Goal: Task Accomplishment & Management: Manage account settings

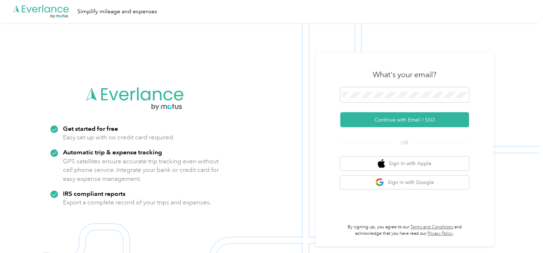
click at [387, 118] on button "Continue with Email / SSO" at bounding box center [404, 119] width 129 height 15
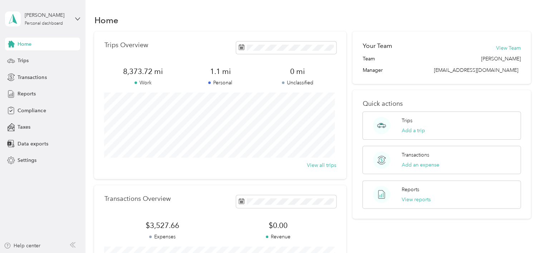
click at [24, 90] on span "Reports" at bounding box center [27, 94] width 18 height 8
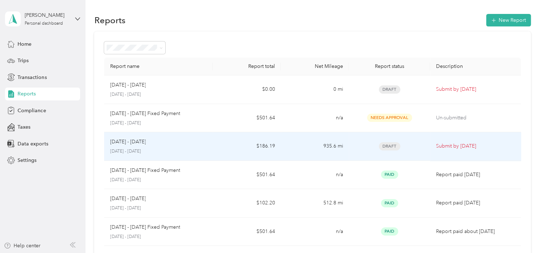
click at [150, 142] on div "[DATE] - [DATE]" at bounding box center [158, 142] width 97 height 8
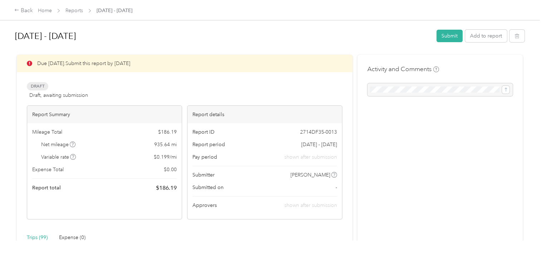
drag, startPoint x: 188, startPoint y: 70, endPoint x: 150, endPoint y: 51, distance: 42.7
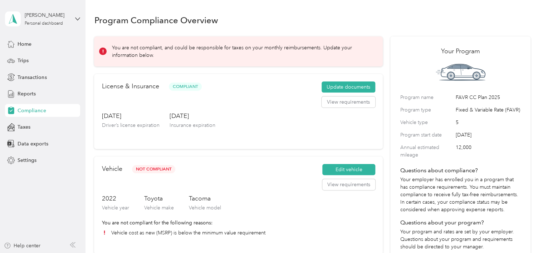
click at [18, 60] on span "Trips" at bounding box center [23, 61] width 11 height 8
click at [21, 108] on span "Compliance" at bounding box center [32, 111] width 28 height 8
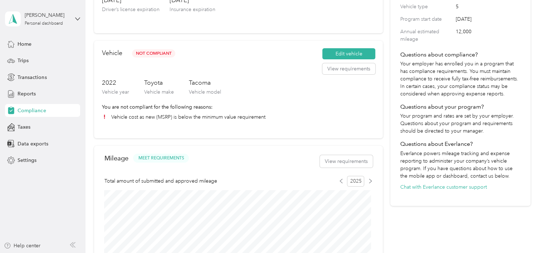
scroll to position [109, 0]
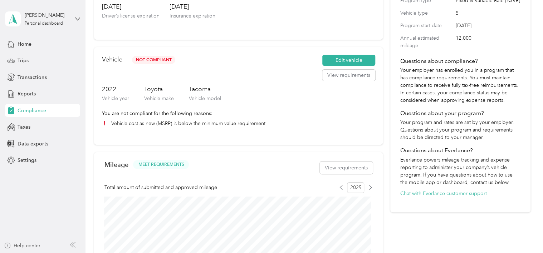
click at [29, 56] on div "Trips" at bounding box center [42, 60] width 75 height 13
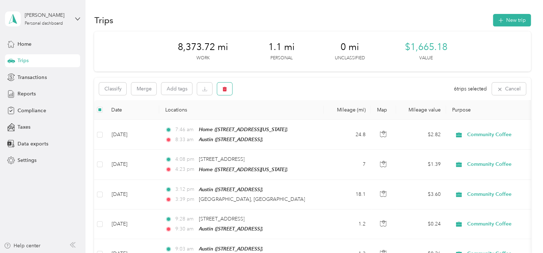
click at [225, 88] on icon "button" at bounding box center [225, 89] width 4 height 5
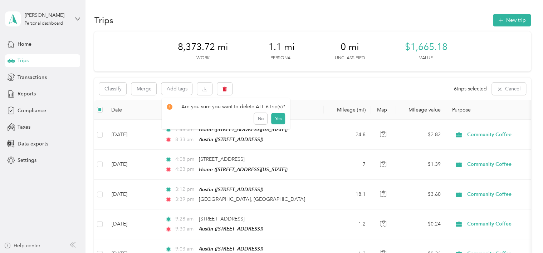
click at [278, 118] on button "Yes" at bounding box center [278, 118] width 14 height 11
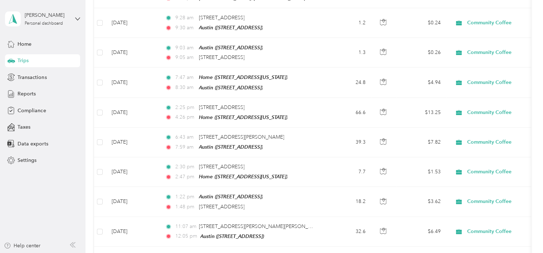
scroll to position [203, 0]
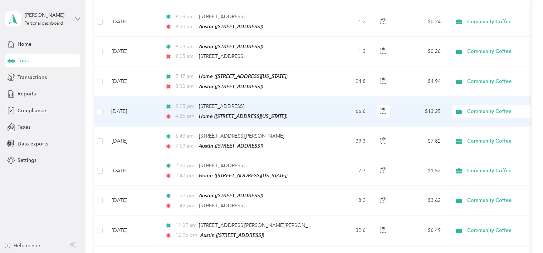
click at [138, 102] on td "[DATE]" at bounding box center [133, 112] width 54 height 30
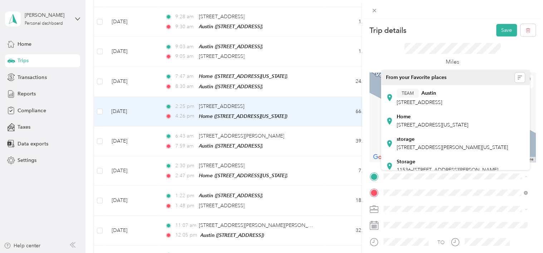
click at [413, 151] on span "[STREET_ADDRESS][PERSON_NAME][US_STATE]" at bounding box center [452, 147] width 111 height 6
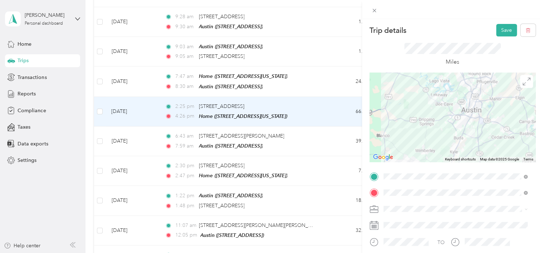
click at [474, 125] on div at bounding box center [452, 117] width 166 height 89
click at [476, 126] on div at bounding box center [452, 117] width 166 height 89
click at [467, 123] on div at bounding box center [452, 117] width 166 height 89
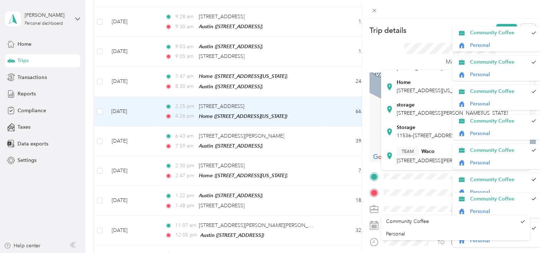
scroll to position [36, 0]
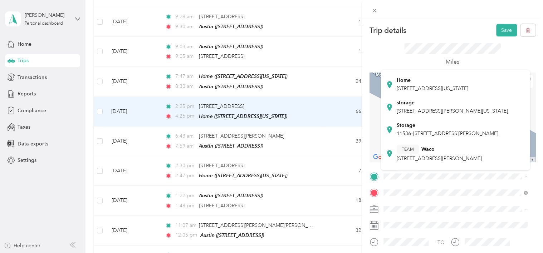
click at [414, 137] on div "Storage [STREET_ADDRESS][PERSON_NAME]" at bounding box center [448, 129] width 102 height 15
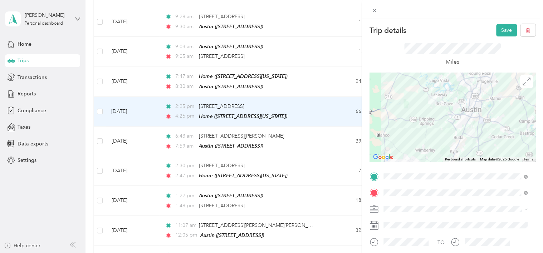
drag, startPoint x: 414, startPoint y: 152, endPoint x: 471, endPoint y: 122, distance: 64.9
click at [472, 121] on div at bounding box center [452, 117] width 166 height 89
click at [472, 123] on div at bounding box center [452, 117] width 166 height 89
click at [502, 31] on button "Save" at bounding box center [506, 30] width 21 height 13
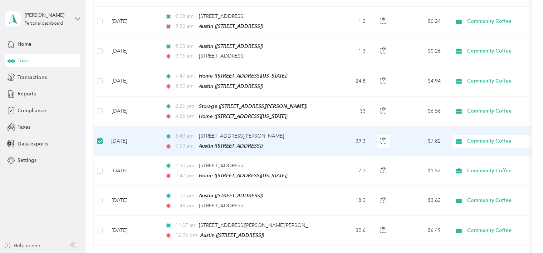
scroll to position [203, 0]
click at [116, 127] on td "[DATE]" at bounding box center [133, 142] width 54 height 30
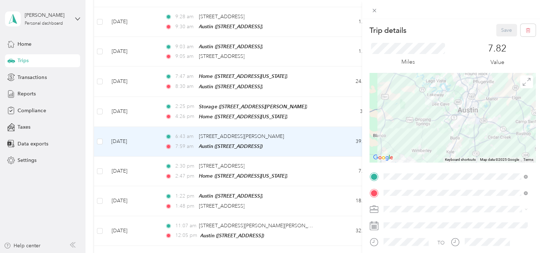
click at [524, 191] on span at bounding box center [526, 193] width 4 height 6
click at [522, 193] on span at bounding box center [524, 193] width 6 height 5
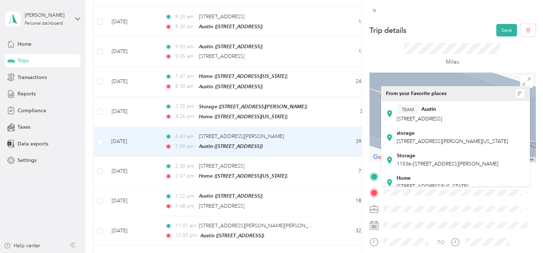
click at [458, 167] on span "11536–[STREET_ADDRESS][PERSON_NAME]" at bounding box center [448, 164] width 102 height 6
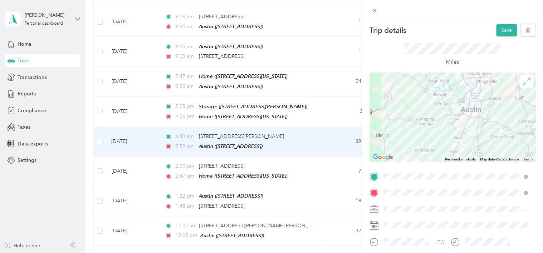
click at [496, 33] on button "Save" at bounding box center [506, 30] width 21 height 13
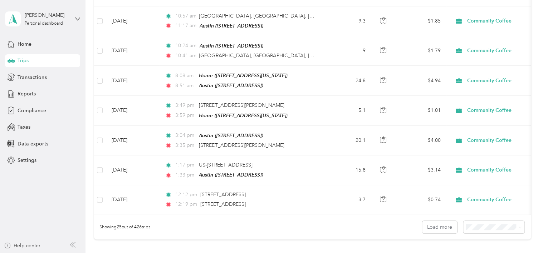
scroll to position [652, 0]
click at [445, 220] on button "Load more" at bounding box center [439, 226] width 35 height 13
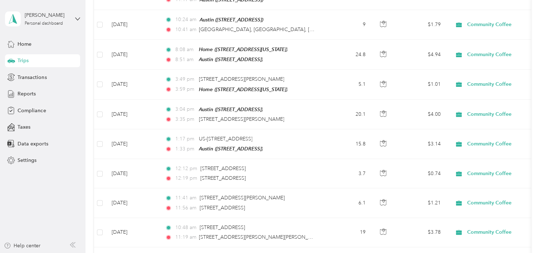
scroll to position [674, 0]
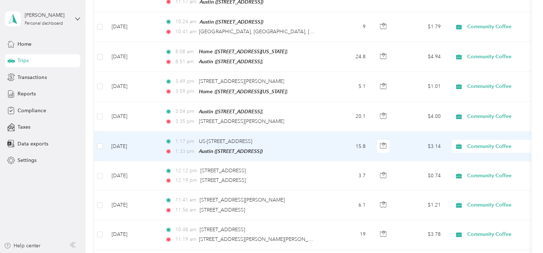
click at [96, 133] on td at bounding box center [99, 147] width 11 height 30
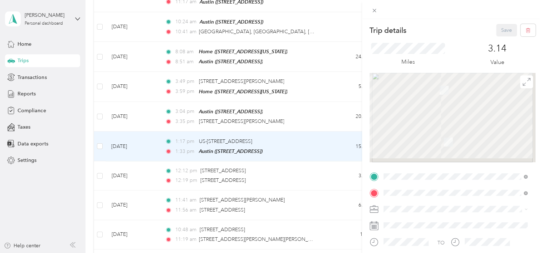
click at [102, 134] on div "Trip details Save This trip cannot be edited because it is either under review,…" at bounding box center [271, 126] width 543 height 253
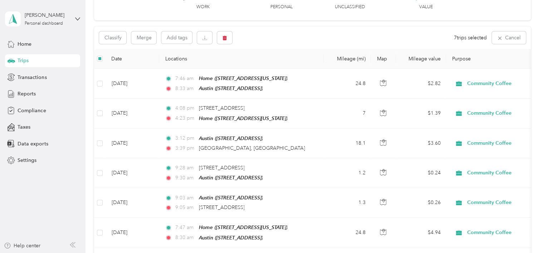
scroll to position [45, 0]
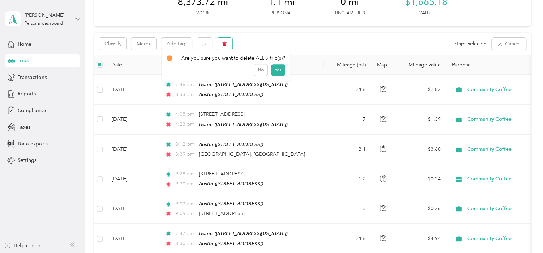
click at [222, 44] on button "button" at bounding box center [224, 44] width 15 height 13
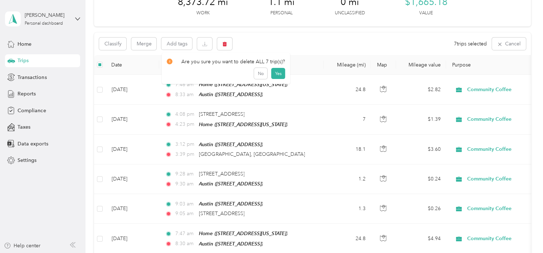
click at [278, 78] on button "Yes" at bounding box center [278, 73] width 14 height 11
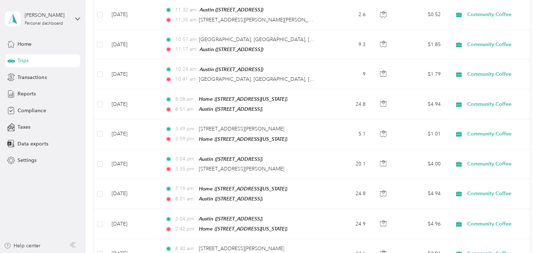
scroll to position [629, 0]
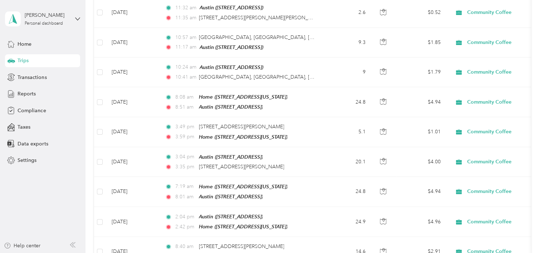
drag, startPoint x: 536, startPoint y: 107, endPoint x: 536, endPoint y: 115, distance: 7.9
click at [536, 115] on div "Trips New trip 8,373.72 mi Work 1.1 mi Personal 0 mi Unclassified $1,665.18 Val…" at bounding box center [312, 220] width 454 height 1699
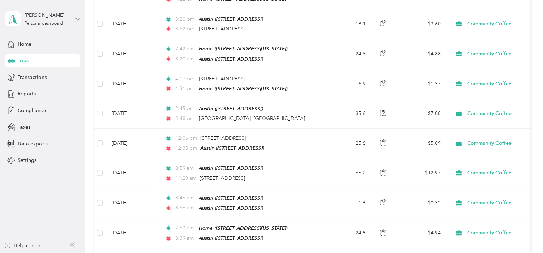
scroll to position [1306, 0]
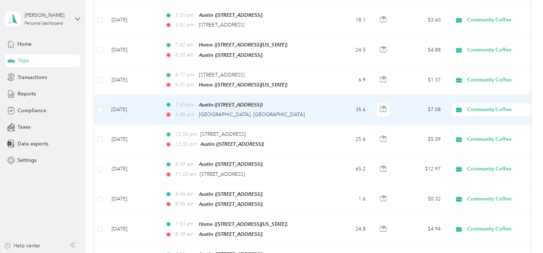
click at [136, 95] on td "[DATE]" at bounding box center [133, 110] width 54 height 30
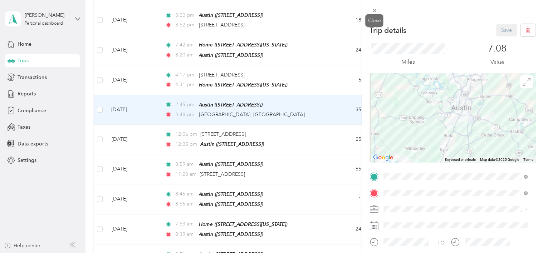
click at [373, 10] on icon at bounding box center [374, 11] width 6 height 6
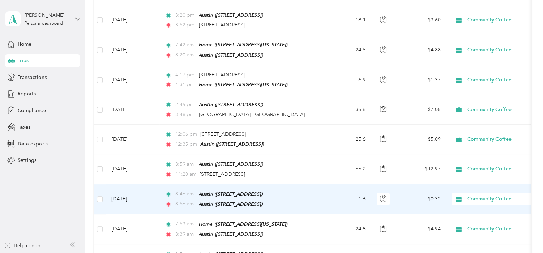
click at [129, 185] on td "[DATE]" at bounding box center [133, 200] width 54 height 30
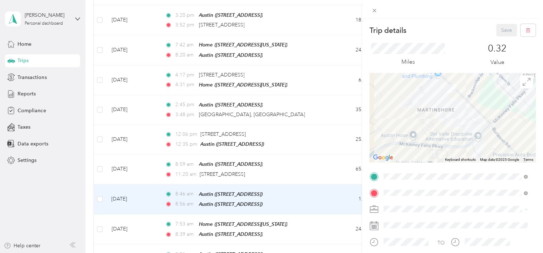
click at [132, 143] on div "Trip details Save This trip cannot be edited because it is either under review,…" at bounding box center [271, 126] width 543 height 253
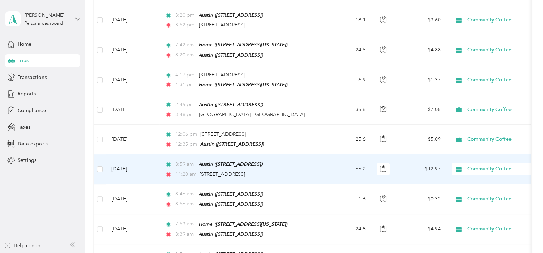
click at [114, 154] on td "[DATE]" at bounding box center [133, 169] width 54 height 30
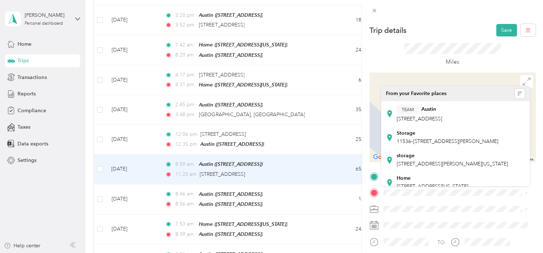
click at [431, 167] on span "[STREET_ADDRESS][PERSON_NAME][US_STATE]" at bounding box center [452, 164] width 111 height 6
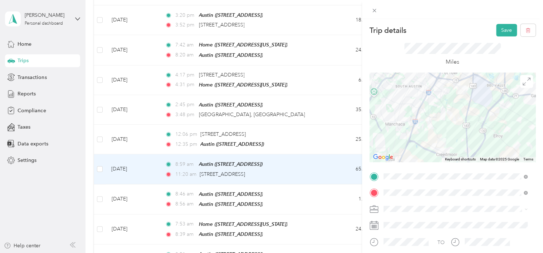
click at [445, 146] on img at bounding box center [441, 142] width 15 height 15
click at [457, 131] on div at bounding box center [452, 117] width 166 height 89
click at [456, 130] on div at bounding box center [452, 117] width 166 height 89
click at [499, 27] on button "Save" at bounding box center [506, 30] width 21 height 13
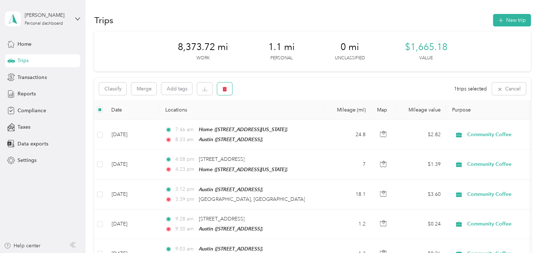
click at [224, 87] on icon "button" at bounding box center [225, 89] width 4 height 5
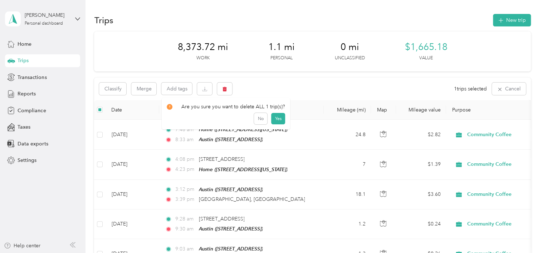
click at [277, 117] on button "Yes" at bounding box center [278, 118] width 14 height 11
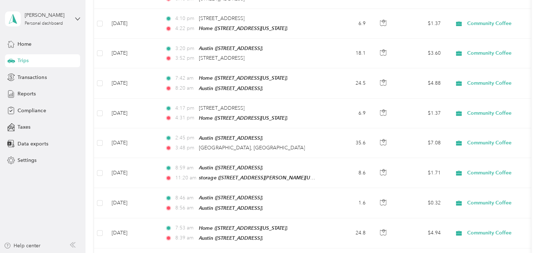
scroll to position [1277, 0]
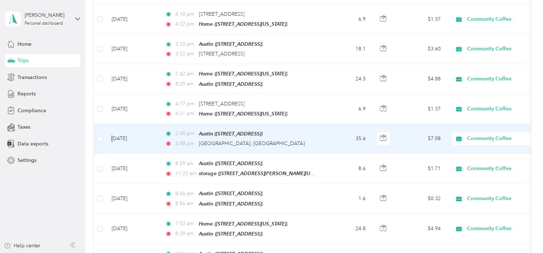
click at [113, 124] on td "[DATE]" at bounding box center [133, 139] width 54 height 30
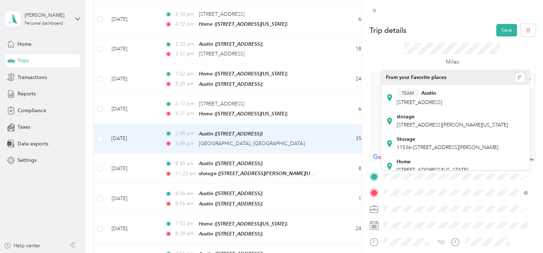
click at [437, 151] on div "Storage [STREET_ADDRESS][PERSON_NAME]" at bounding box center [448, 143] width 102 height 15
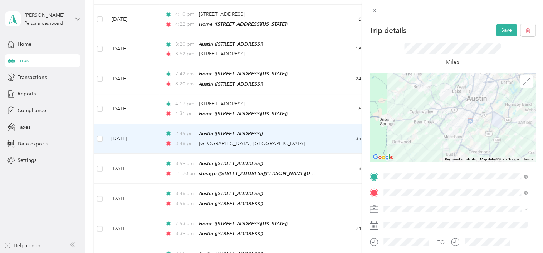
click at [480, 128] on div at bounding box center [452, 117] width 166 height 89
drag, startPoint x: 476, startPoint y: 127, endPoint x: 482, endPoint y: 129, distance: 6.3
click at [477, 128] on div at bounding box center [452, 117] width 166 height 89
click at [479, 124] on div at bounding box center [452, 117] width 166 height 89
click at [481, 126] on div at bounding box center [452, 117] width 166 height 89
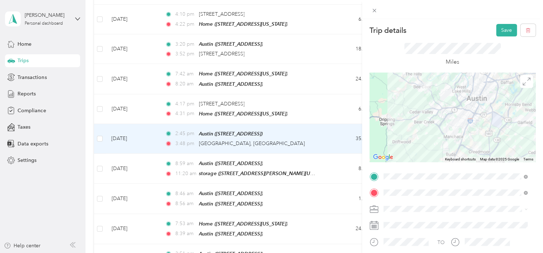
click at [481, 126] on div at bounding box center [452, 117] width 166 height 89
click at [482, 119] on div at bounding box center [452, 117] width 166 height 89
click at [502, 21] on div "Trip details Save This trip cannot be edited because it is either under review,…" at bounding box center [452, 145] width 181 height 253
click at [498, 27] on button "Save" at bounding box center [506, 30] width 21 height 13
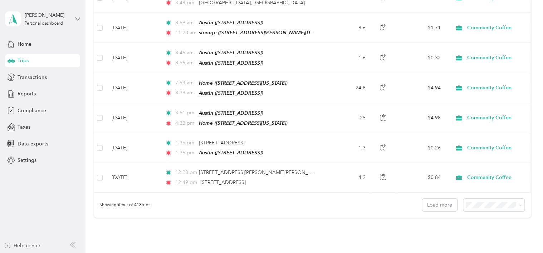
scroll to position [1420, 0]
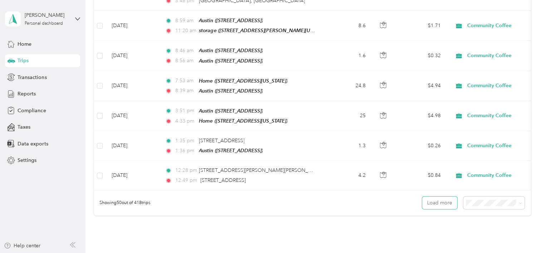
click at [428, 197] on button "Load more" at bounding box center [439, 203] width 35 height 13
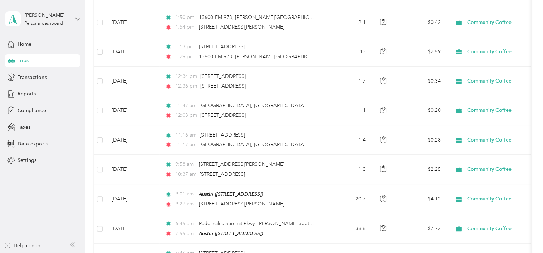
scroll to position [1778, 0]
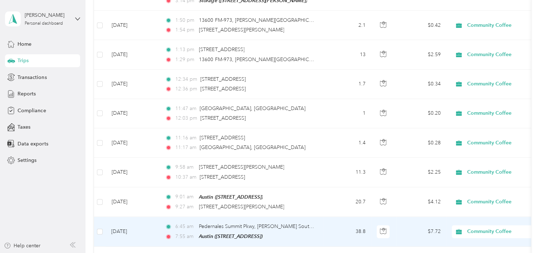
click at [132, 217] on td "[DATE]" at bounding box center [133, 232] width 54 height 30
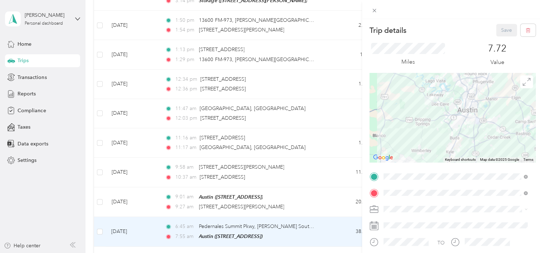
click at [461, 142] on div at bounding box center [452, 117] width 166 height 89
drag, startPoint x: 227, startPoint y: 69, endPoint x: 295, endPoint y: 78, distance: 67.9
click at [233, 109] on div "Trip details Save This trip cannot be edited because it is either under review,…" at bounding box center [271, 126] width 543 height 253
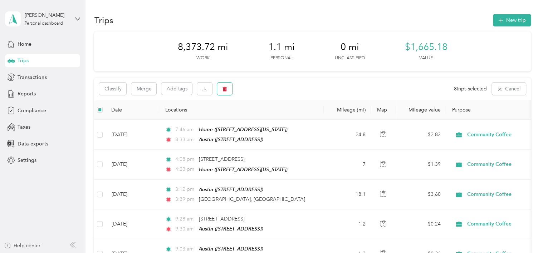
click at [222, 86] on button "button" at bounding box center [224, 89] width 15 height 13
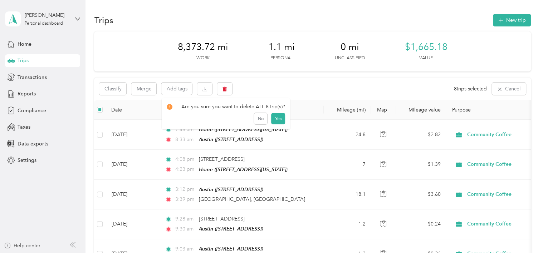
click at [275, 116] on button "Yes" at bounding box center [278, 118] width 14 height 11
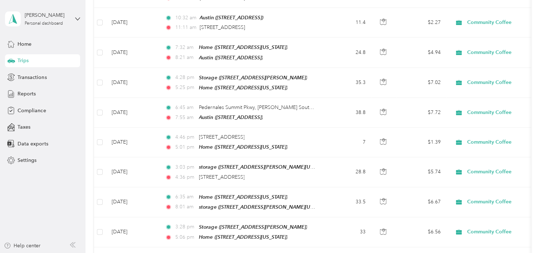
scroll to position [1664, 0]
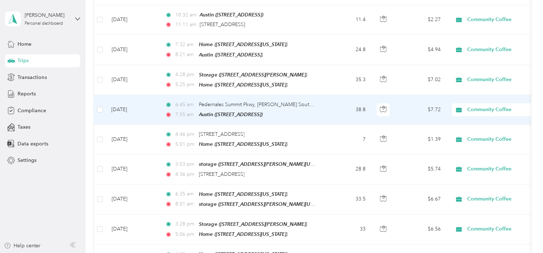
click at [110, 95] on td "[DATE]" at bounding box center [133, 110] width 54 height 30
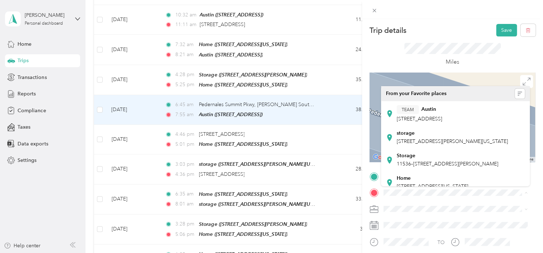
click at [450, 167] on span "11536–[STREET_ADDRESS][PERSON_NAME]" at bounding box center [448, 164] width 102 height 6
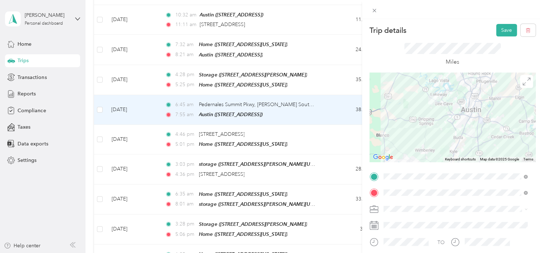
click at [499, 25] on button "Save" at bounding box center [506, 30] width 21 height 13
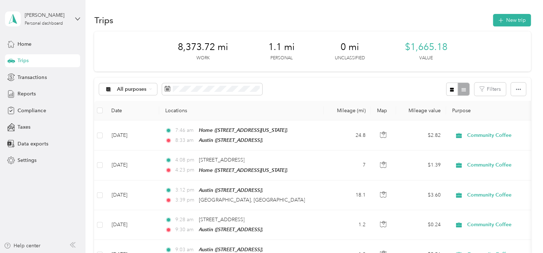
click at [28, 93] on span "Reports" at bounding box center [27, 94] width 18 height 8
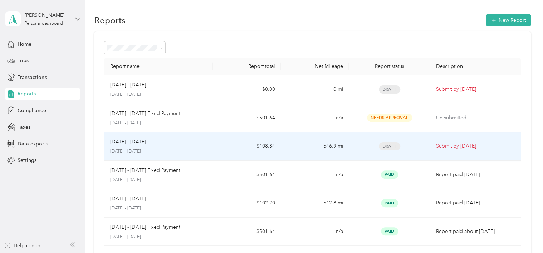
click at [150, 144] on div "[DATE] - [DATE]" at bounding box center [158, 142] width 97 height 8
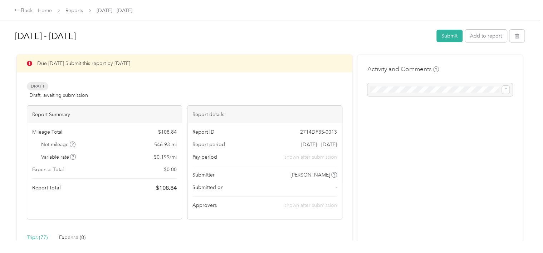
click at [446, 32] on button "Submit" at bounding box center [449, 36] width 26 height 13
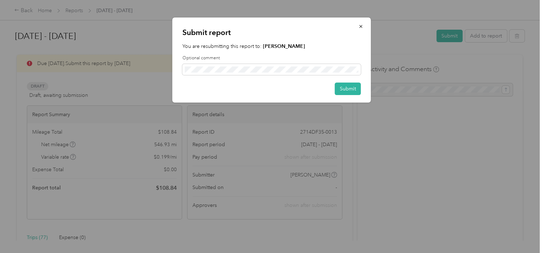
click at [350, 89] on button "Submit" at bounding box center [348, 89] width 26 height 13
